Goal: Task Accomplishment & Management: Complete application form

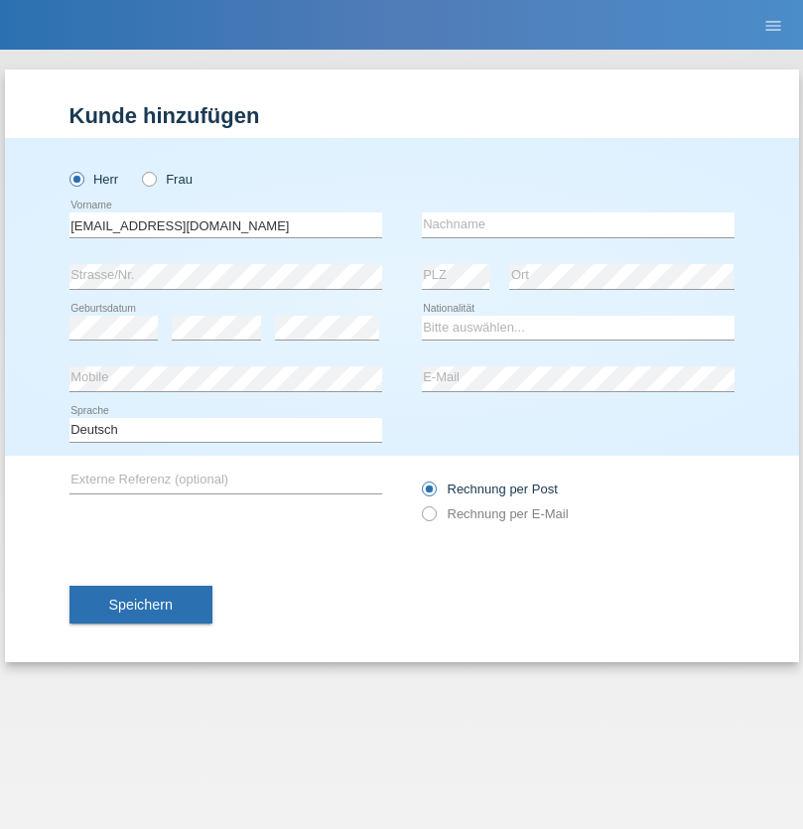
type input "[EMAIL_ADDRESS][DOMAIN_NAME]"
click at [577, 224] on input "text" at bounding box center [578, 224] width 313 height 25
type input "Li"
select select "TO"
select select "C"
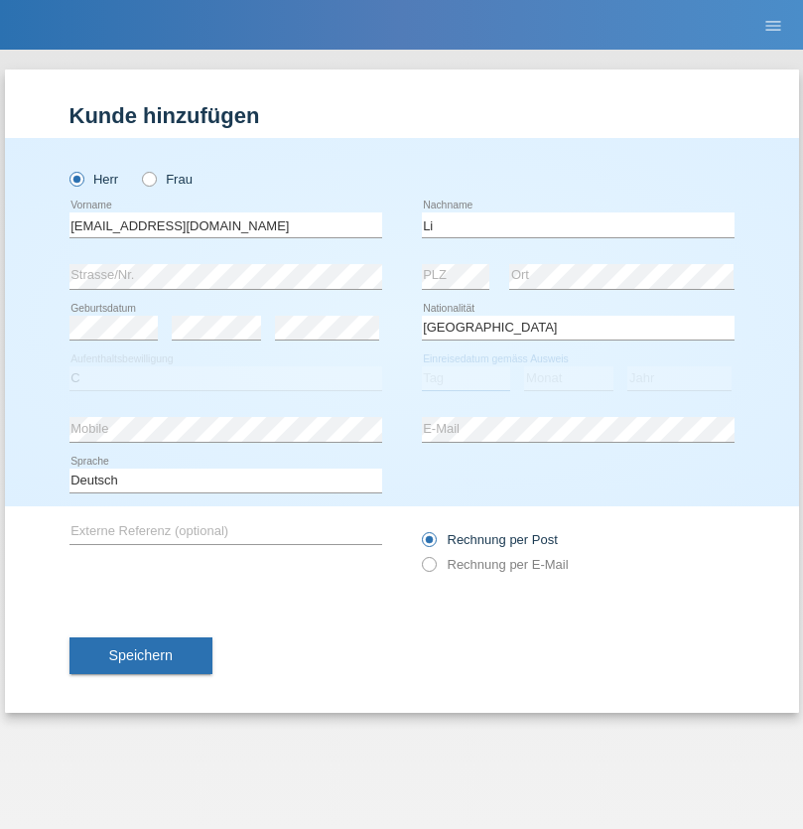
select select "01"
select select "1996"
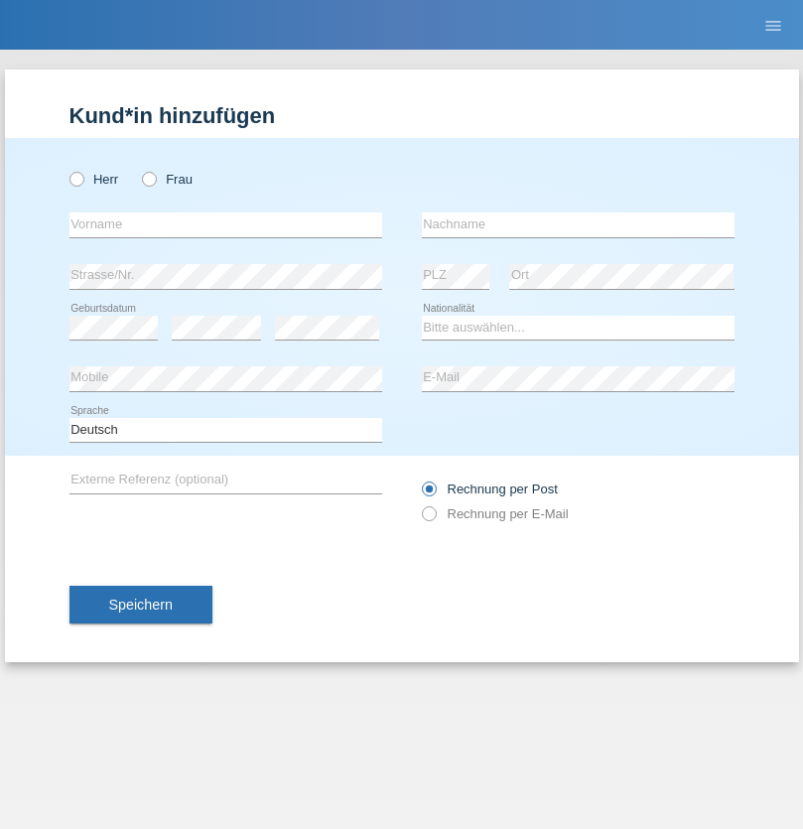
radio input "true"
click at [225, 224] on input "text" at bounding box center [225, 224] width 313 height 25
type input "Saber"
click at [577, 224] on input "text" at bounding box center [578, 224] width 313 height 25
type input "Benmimoune"
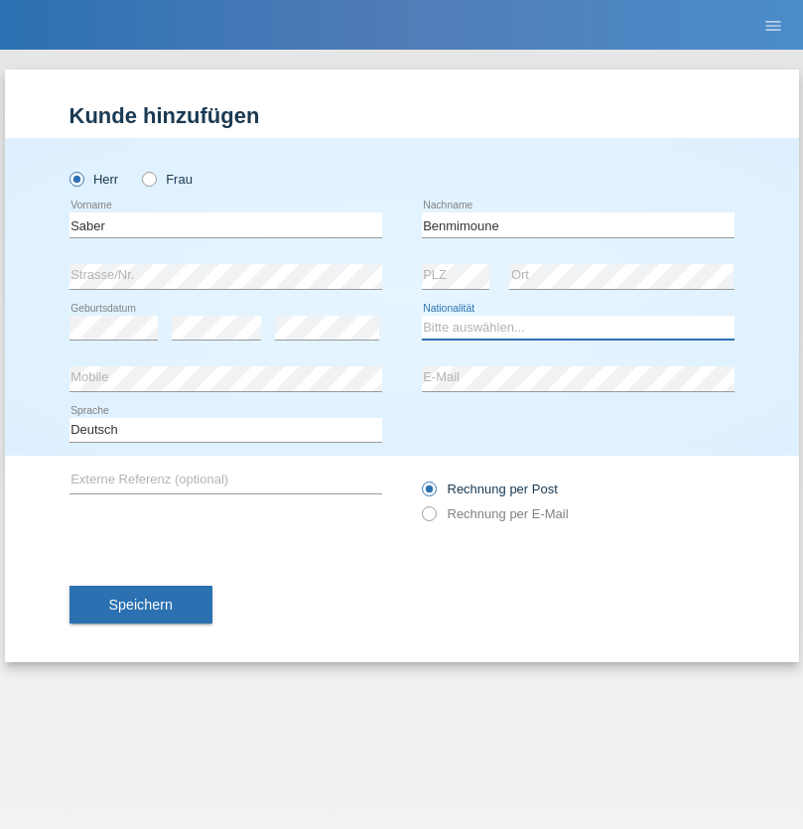
select select "CH"
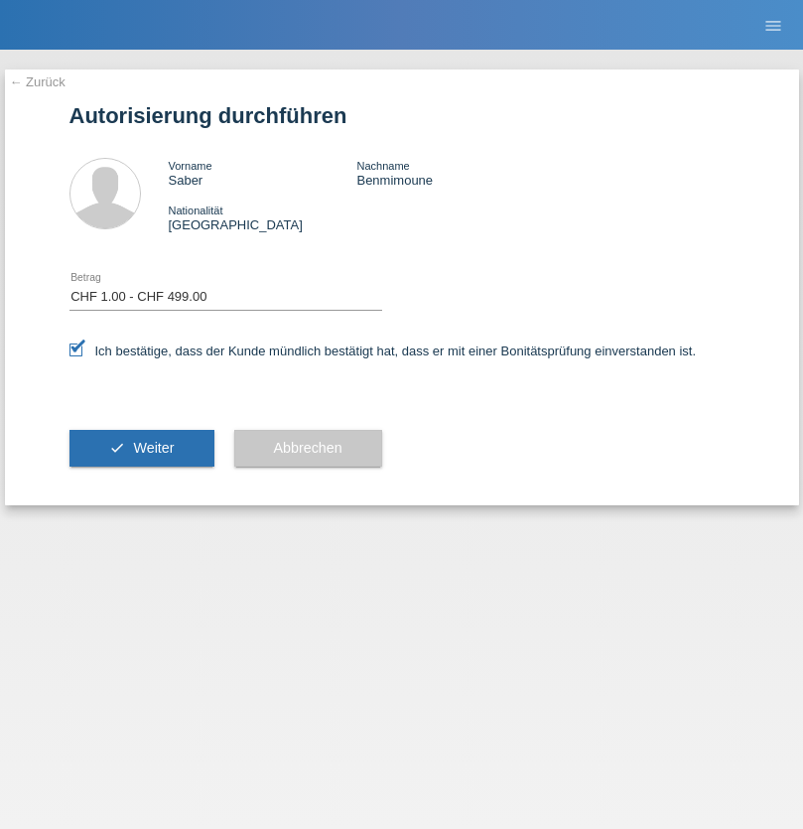
select select "1"
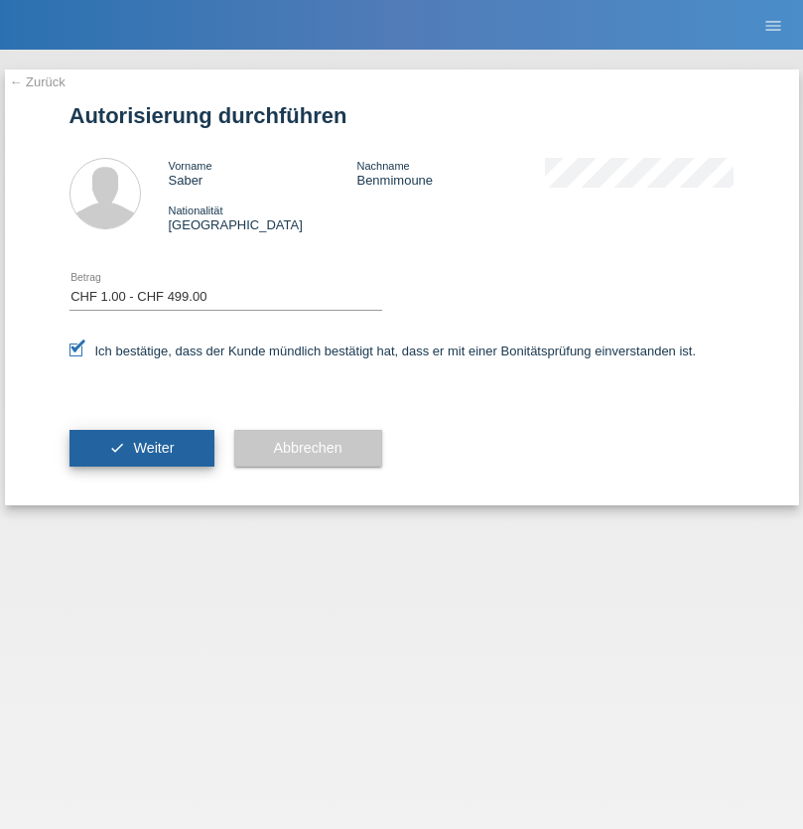
click at [141, 447] on span "Weiter" at bounding box center [153, 448] width 41 height 16
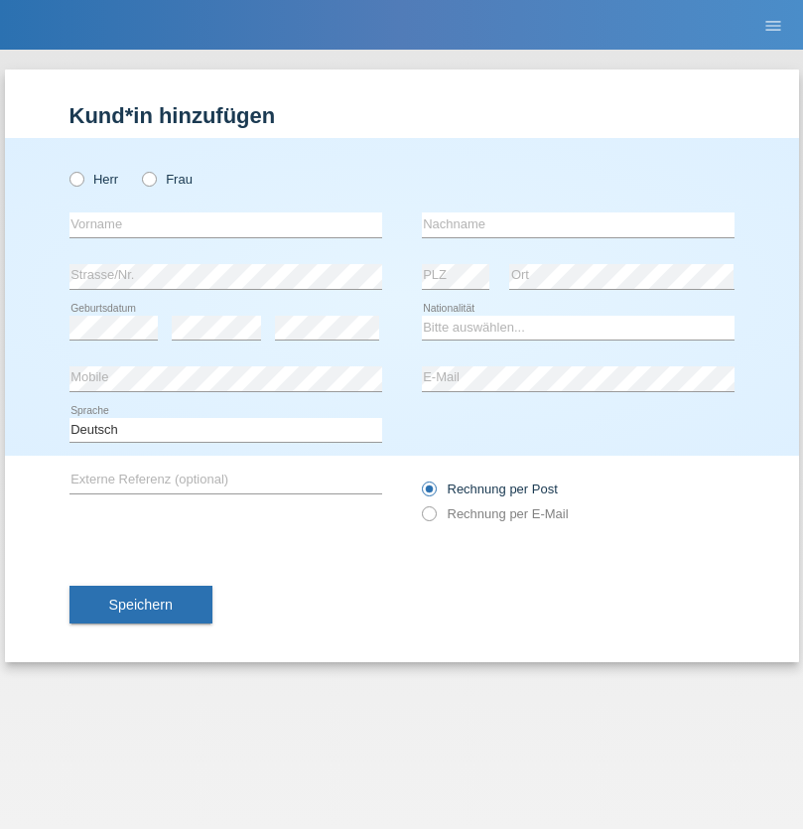
radio input "true"
click at [225, 224] on input "text" at bounding box center [225, 224] width 313 height 25
type input "Michel"
click at [577, 224] on input "text" at bounding box center [578, 224] width 313 height 25
type input "Farner"
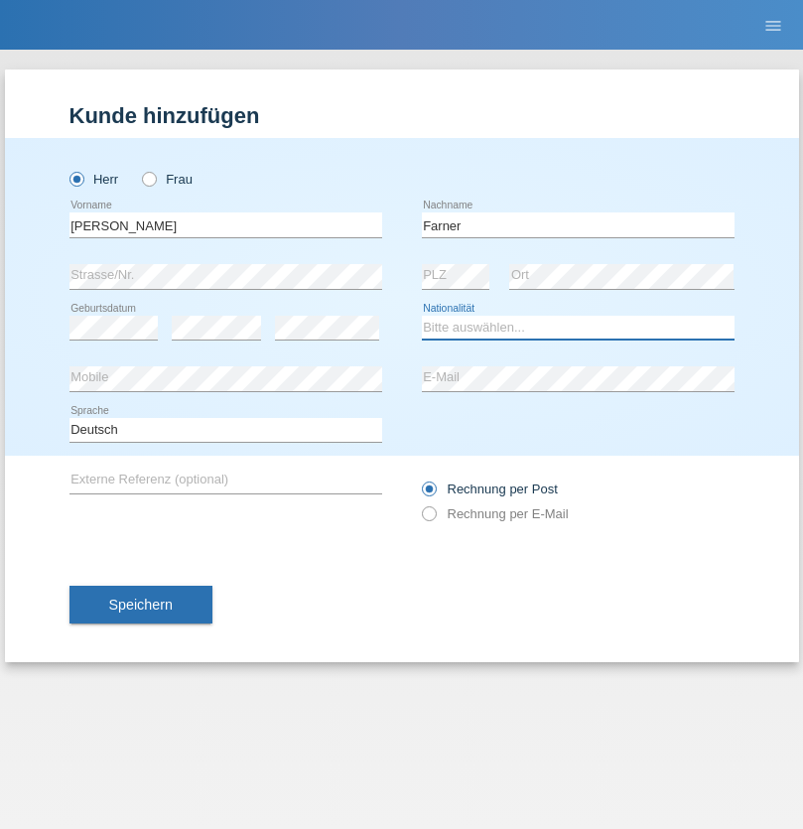
select select "CH"
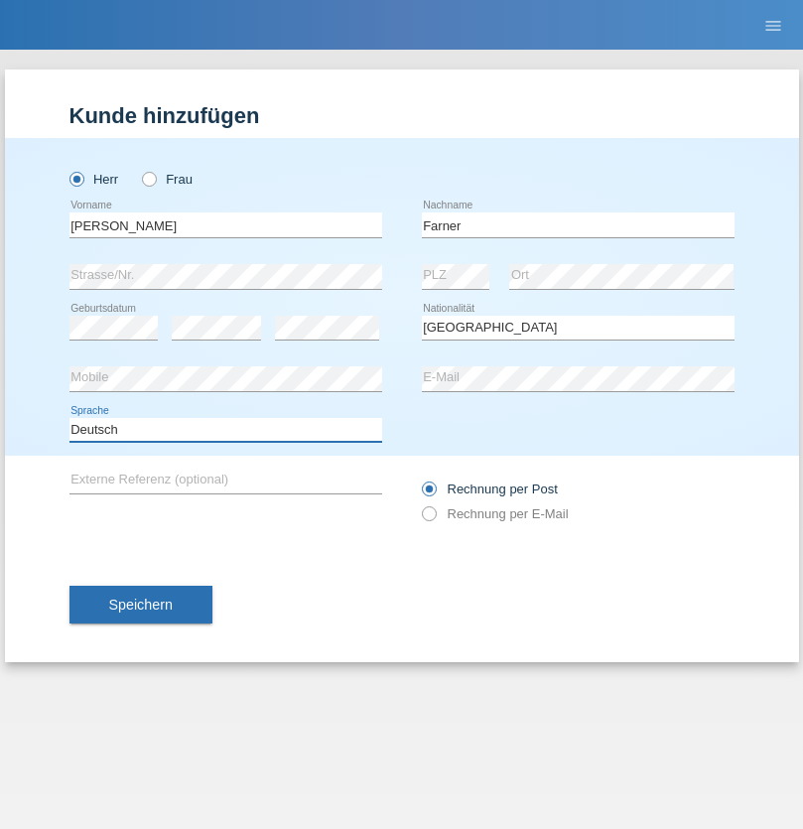
select select "en"
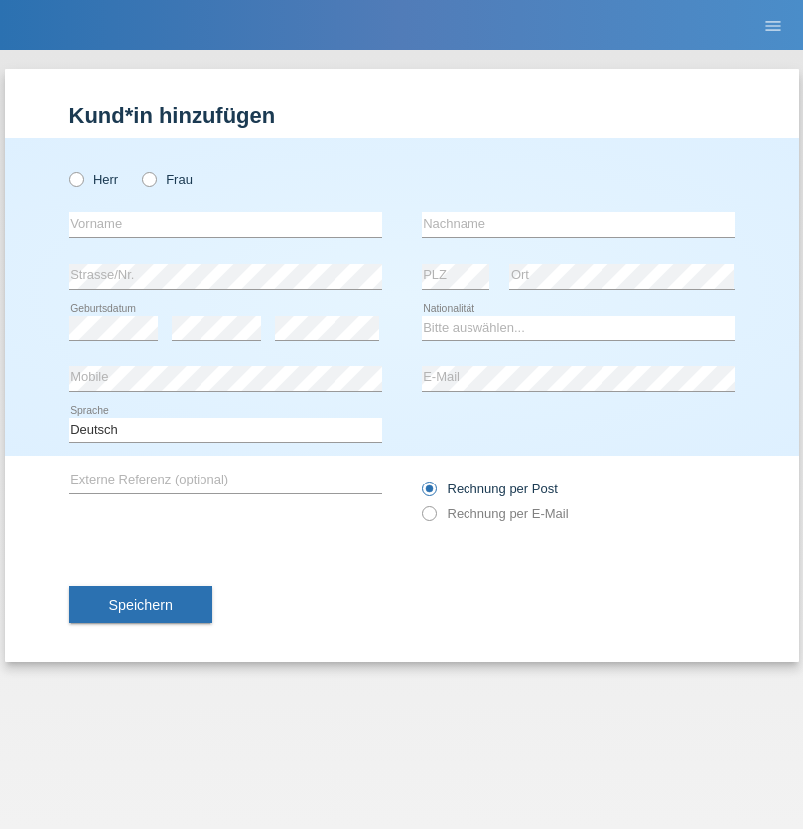
radio input "true"
select select "NL"
select select "C"
select select "01"
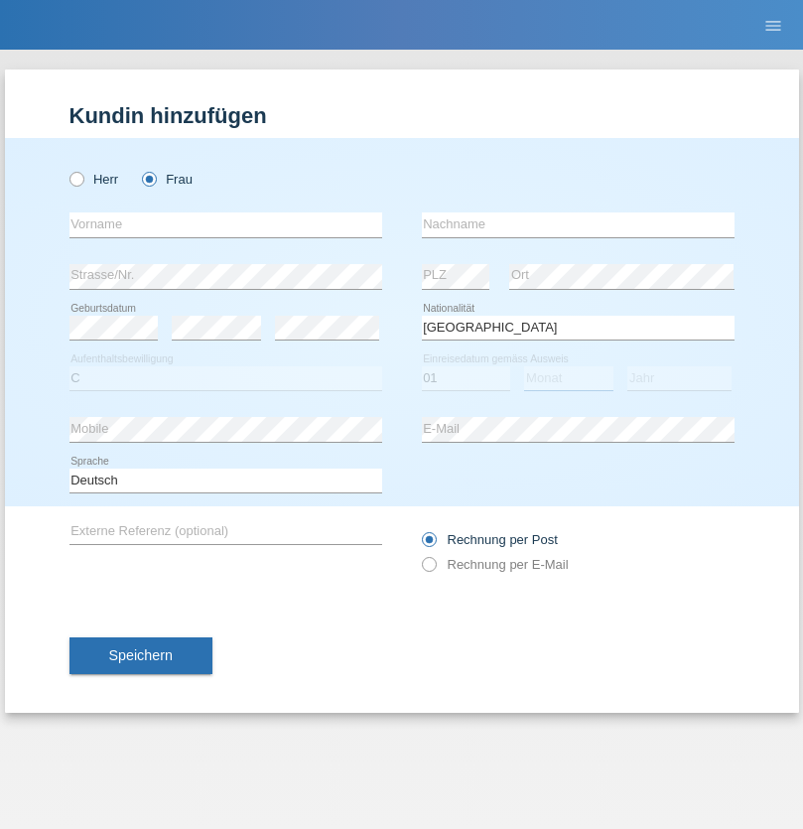
select select "01"
select select "2021"
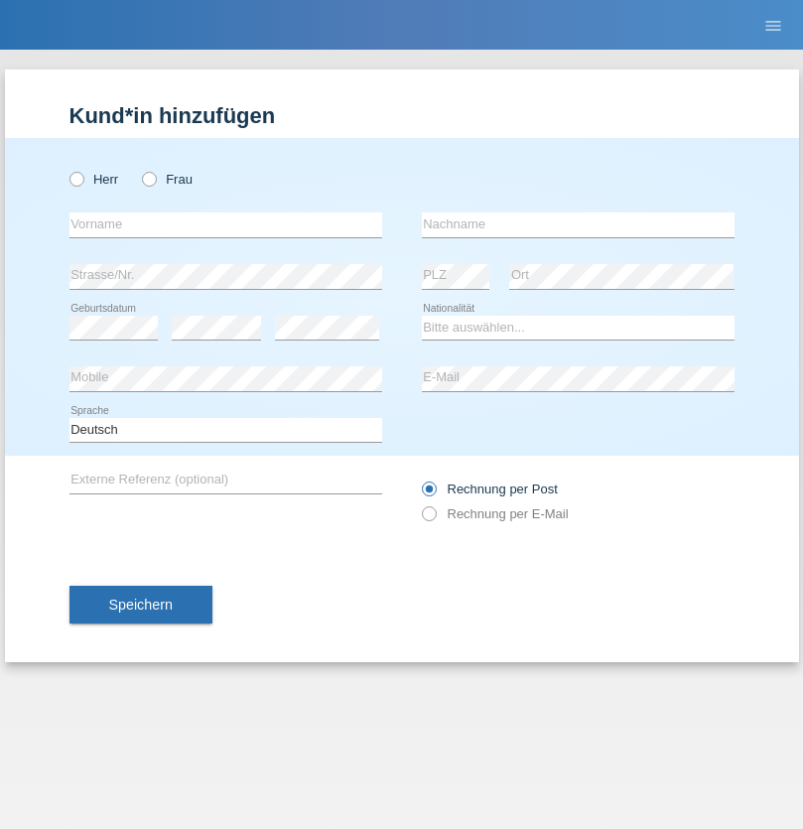
radio input "true"
click at [225, 224] on input "text" at bounding box center [225, 224] width 313 height 25
type input "David"
click at [577, 224] on input "text" at bounding box center [578, 224] width 313 height 25
type input "Amaral"
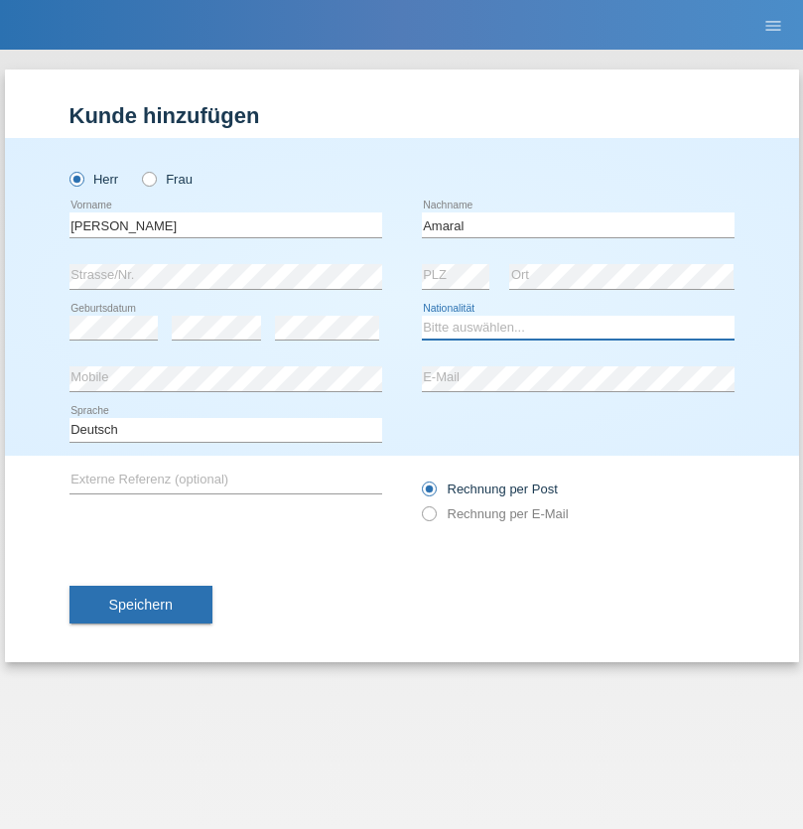
select select "PT"
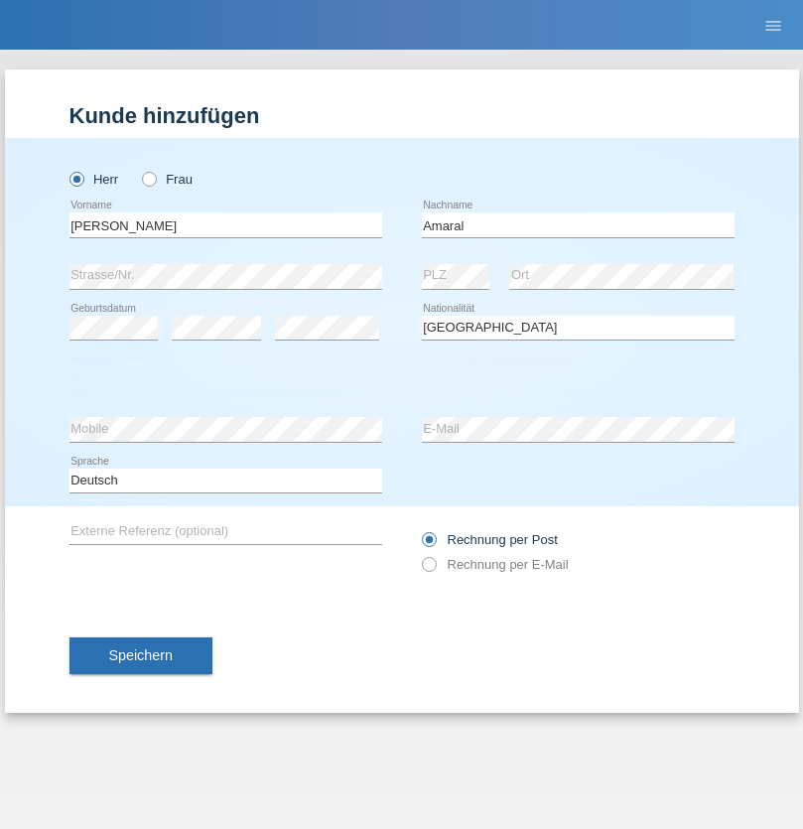
select select "C"
select select "06"
select select "07"
select select "2019"
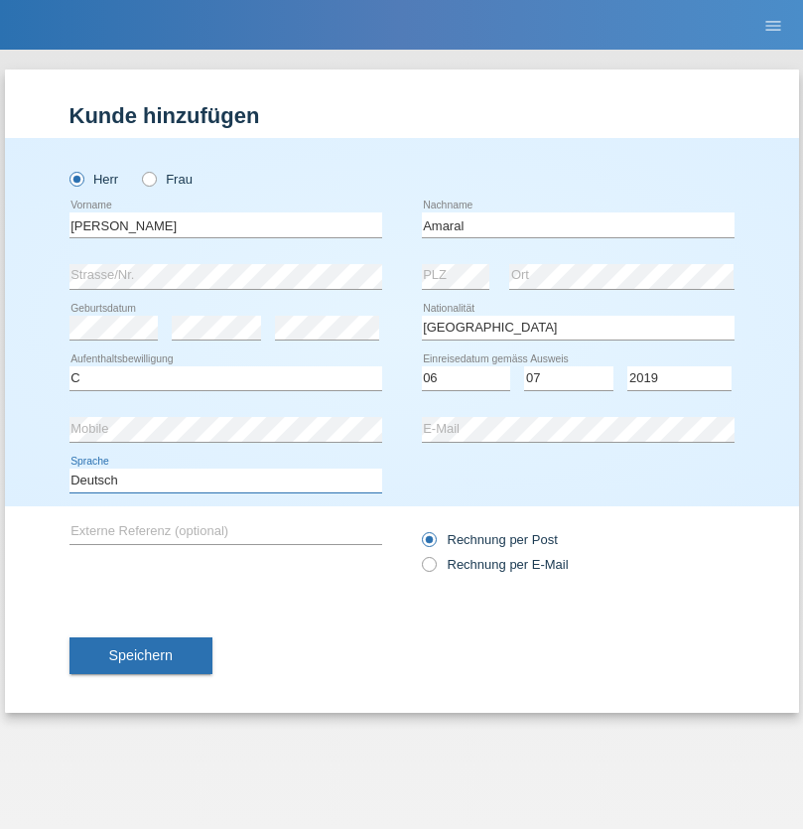
select select "en"
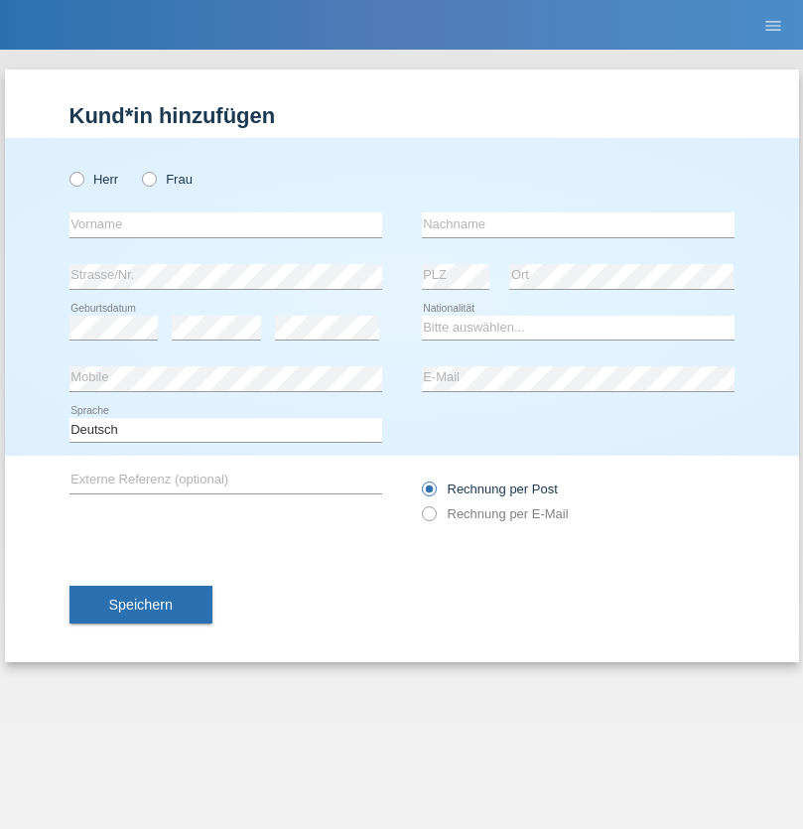
radio input "true"
click at [225, 224] on input "text" at bounding box center [225, 224] width 313 height 25
type input "tim"
click at [577, 224] on input "text" at bounding box center [578, 224] width 313 height 25
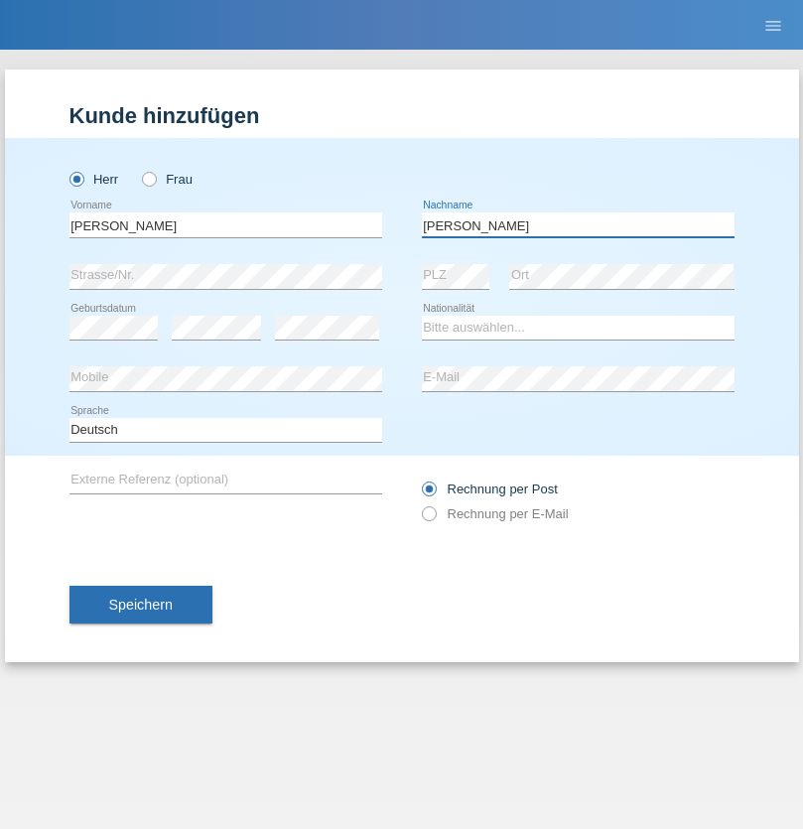
type input "Krüger"
select select "DE"
select select "C"
select select "05"
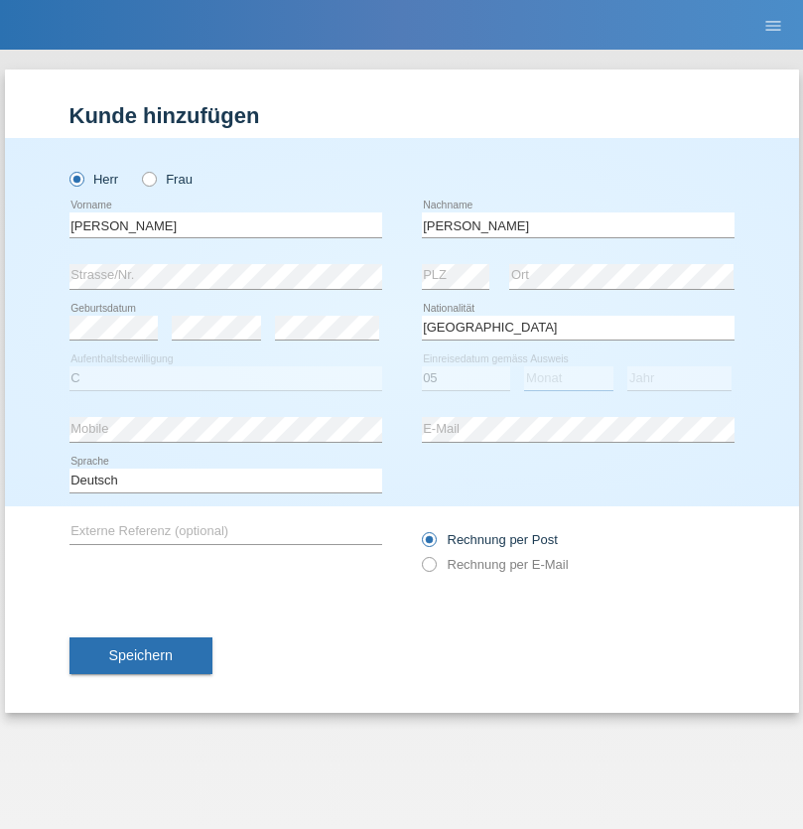
select select "04"
select select "2021"
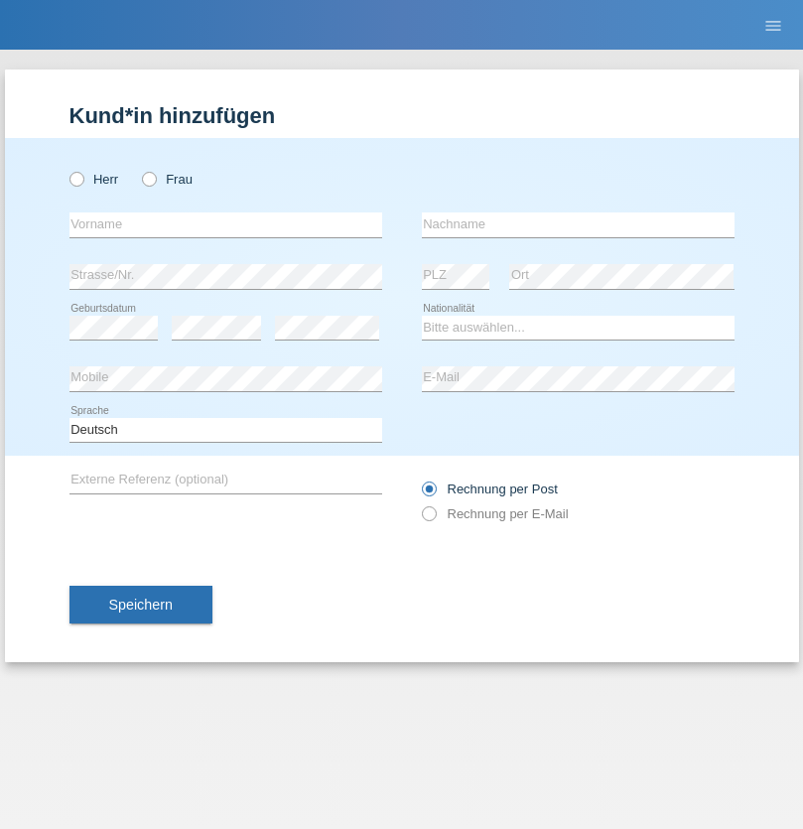
radio input "true"
click at [225, 224] on input "text" at bounding box center [225, 224] width 313 height 25
type input "Schumacher"
click at [577, 224] on input "text" at bounding box center [578, 224] width 313 height 25
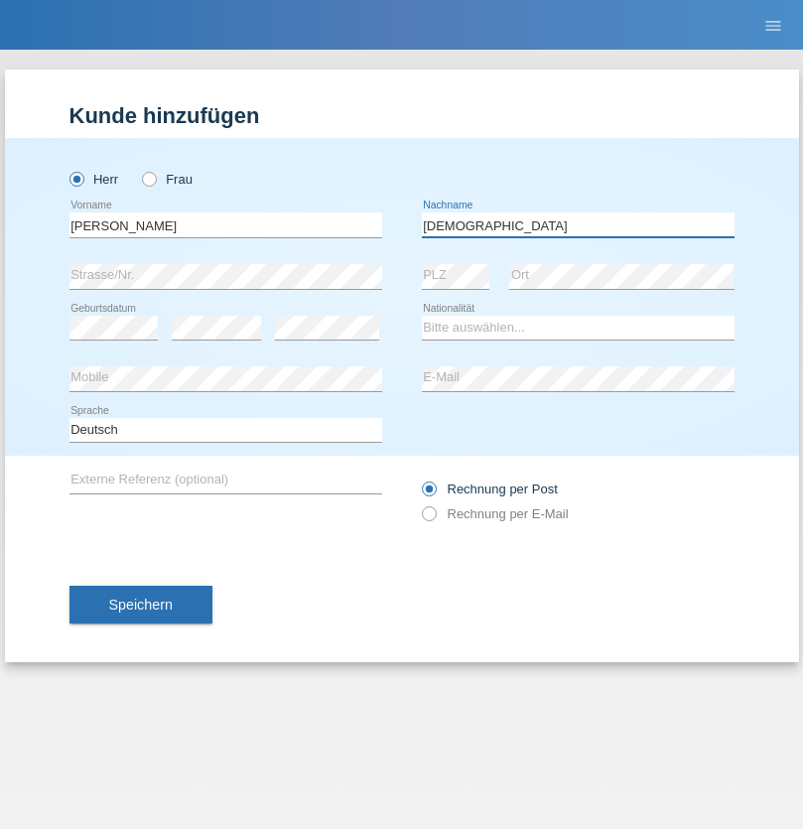
type input "Christian"
select select "CH"
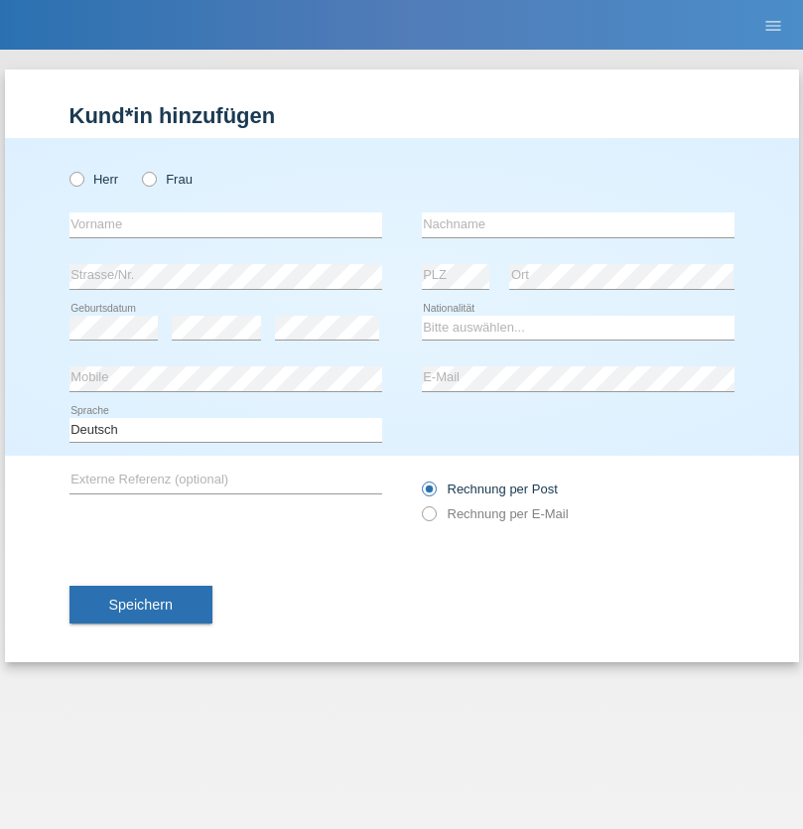
radio input "true"
click at [225, 224] on input "text" at bounding box center [225, 224] width 313 height 25
type input "agnertina"
click at [577, 224] on input "text" at bounding box center [578, 224] width 313 height 25
type input "noshaj"
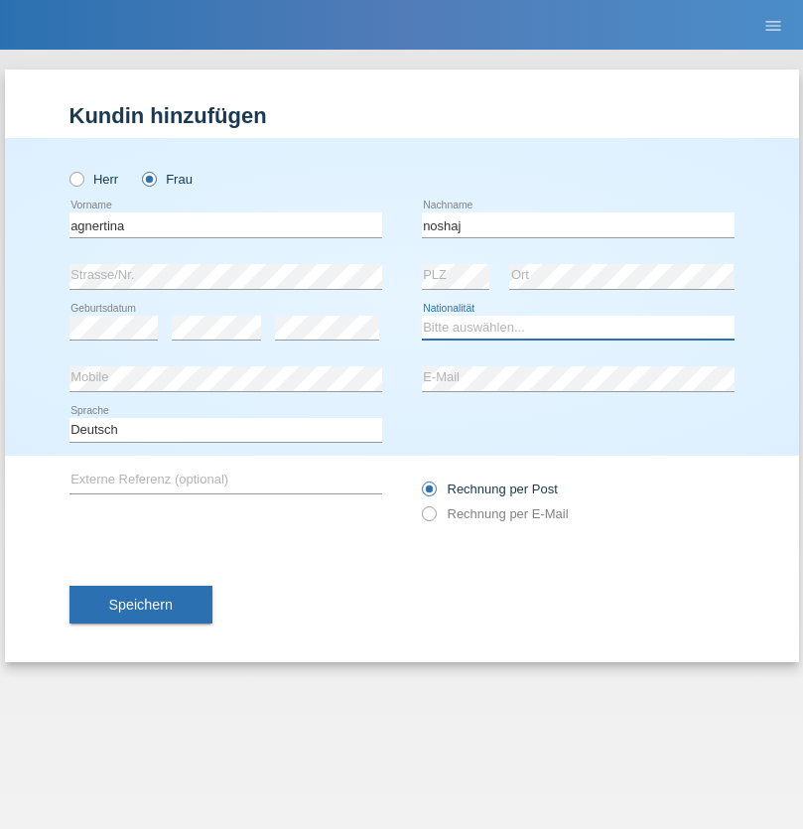
select select "NL"
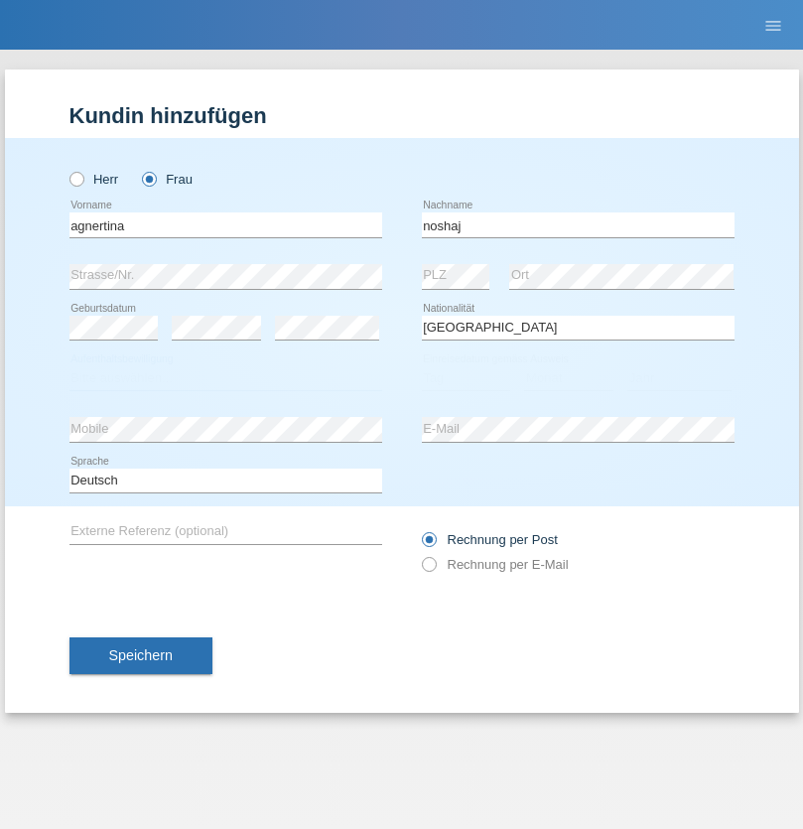
select select "C"
select select "01"
select select "08"
select select "2021"
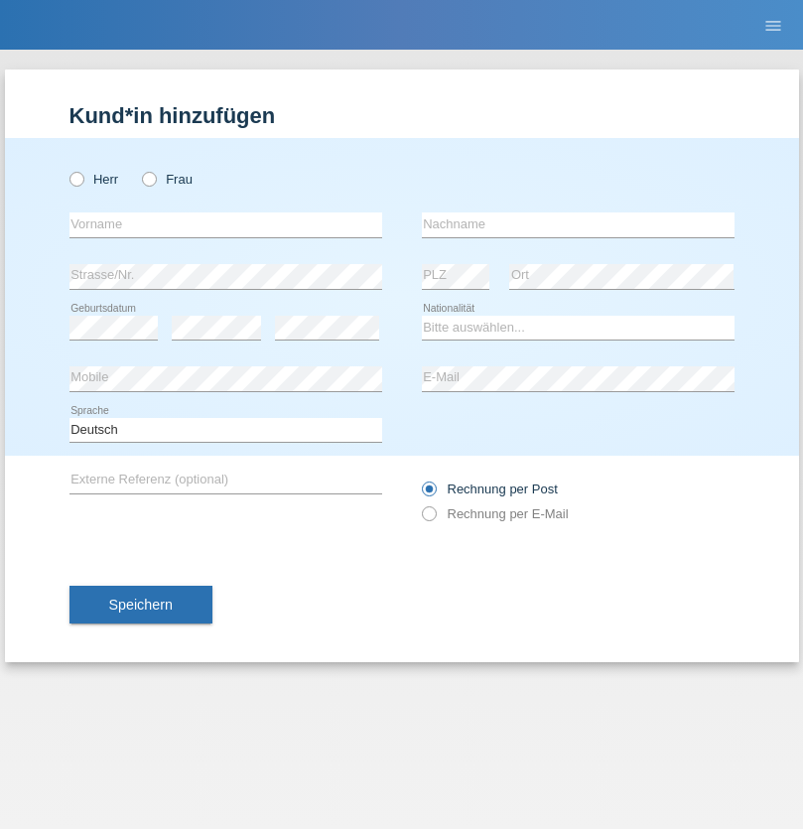
radio input "true"
click at [225, 224] on input "text" at bounding box center [225, 224] width 313 height 25
type input "[PERSON_NAME]"
click at [577, 224] on input "text" at bounding box center [578, 224] width 313 height 25
type input "Pinzo"
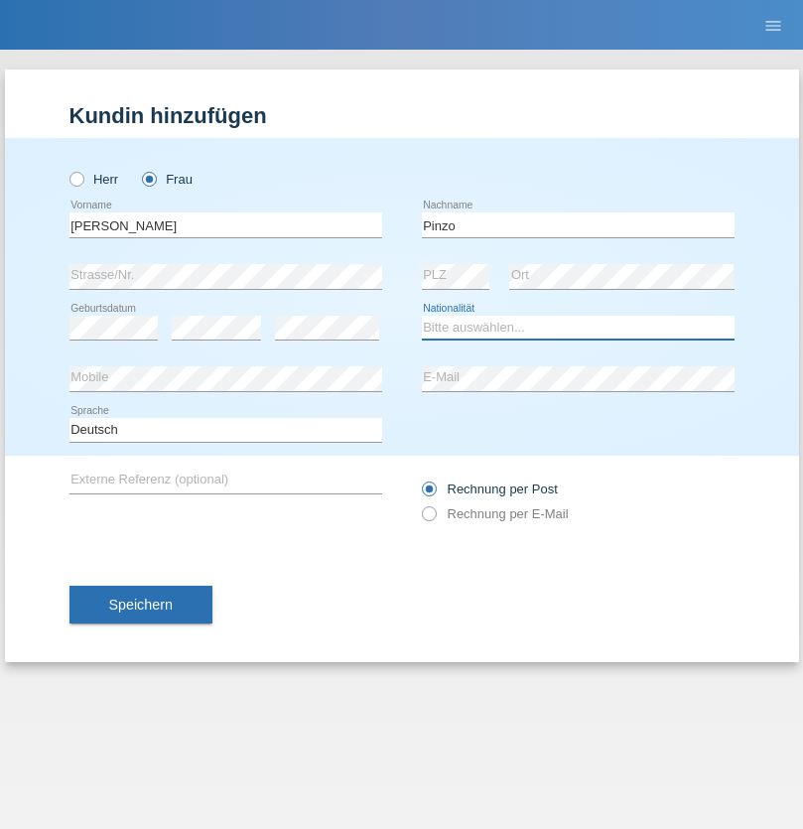
select select "CH"
radio input "true"
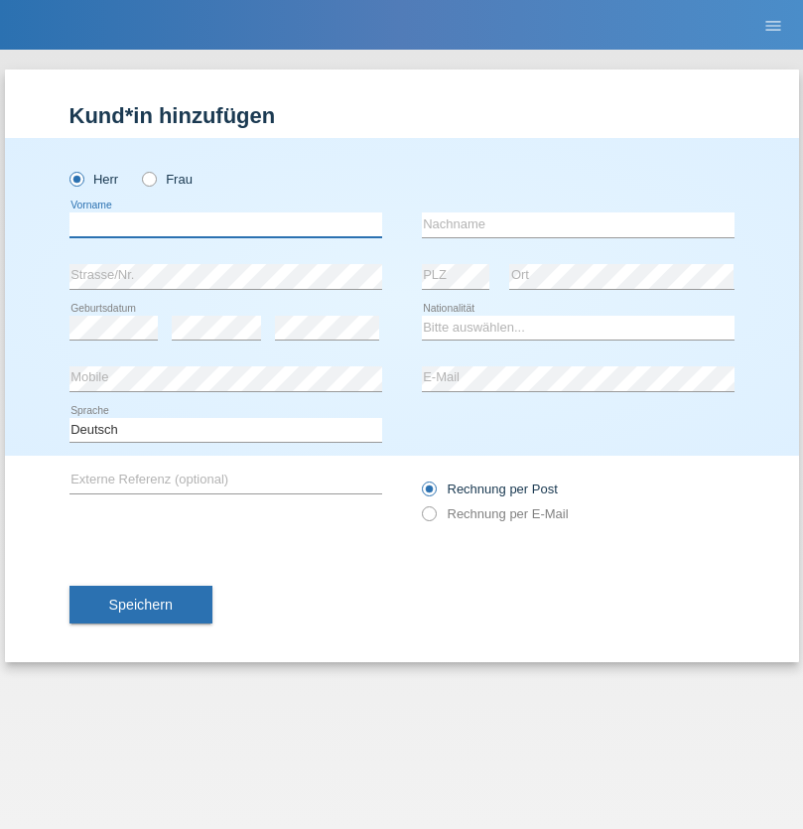
click at [225, 224] on input "text" at bounding box center [225, 224] width 313 height 25
type input "ali"
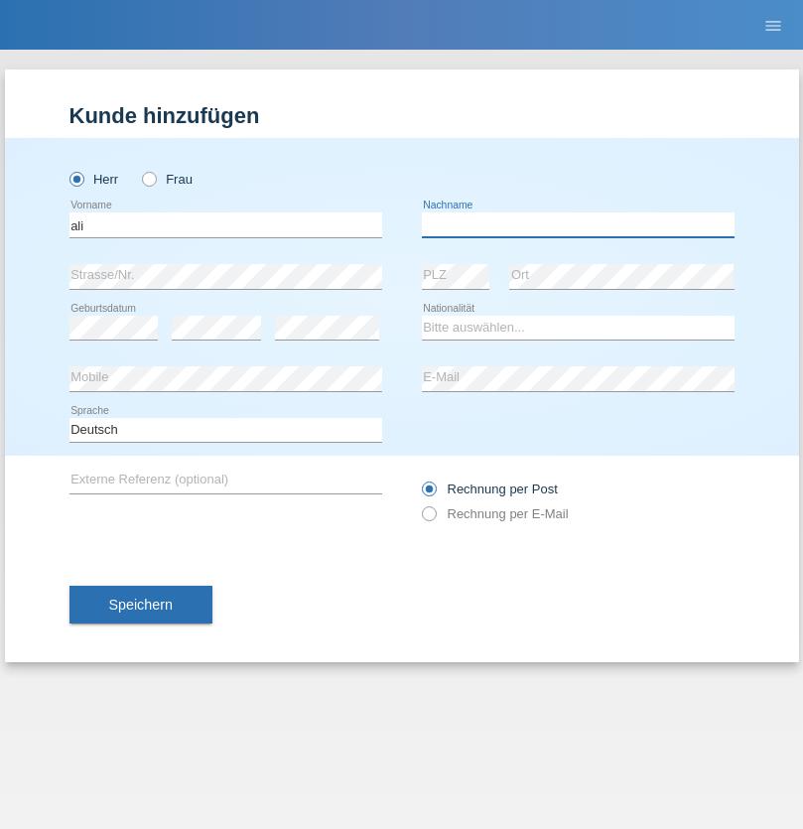
click at [577, 224] on input "text" at bounding box center [578, 224] width 313 height 25
type input "Amini"
select select "AF"
select select "C"
select select "18"
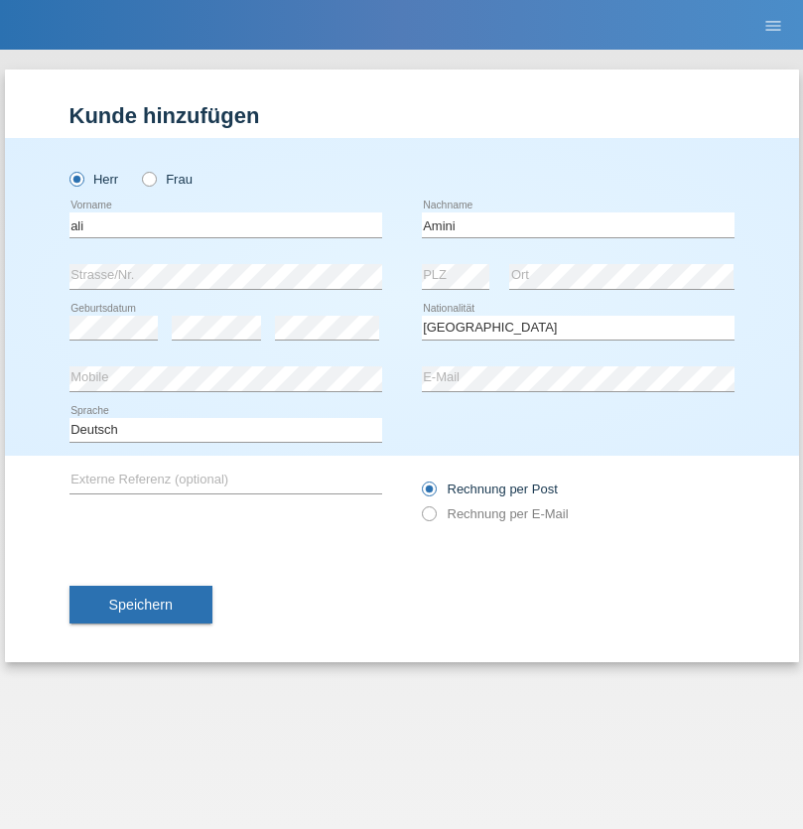
select select "08"
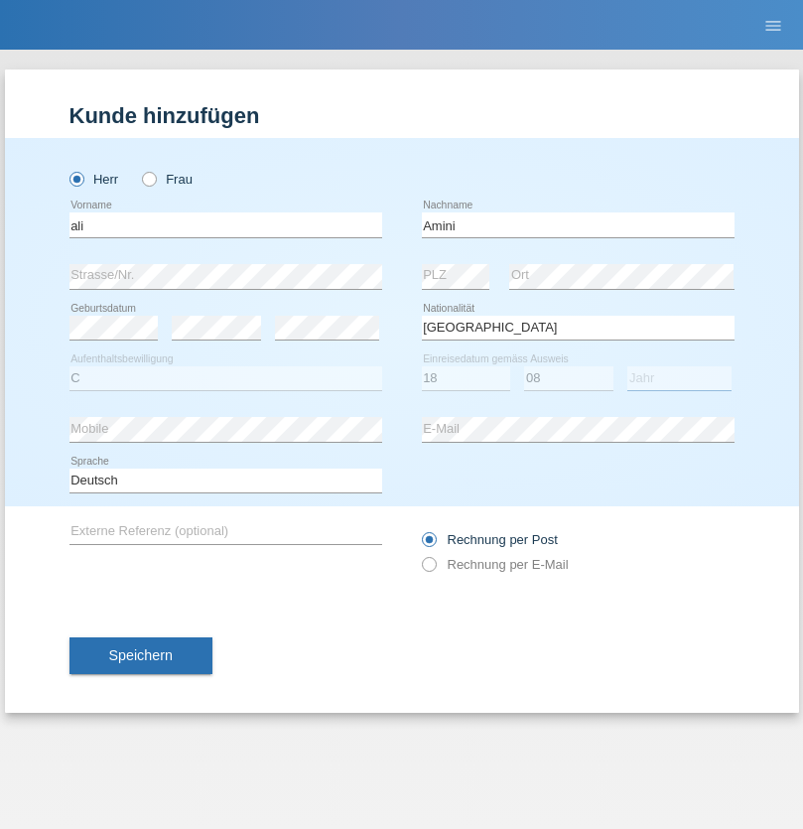
select select "2015"
